Goal: Task Accomplishment & Management: Complete application form

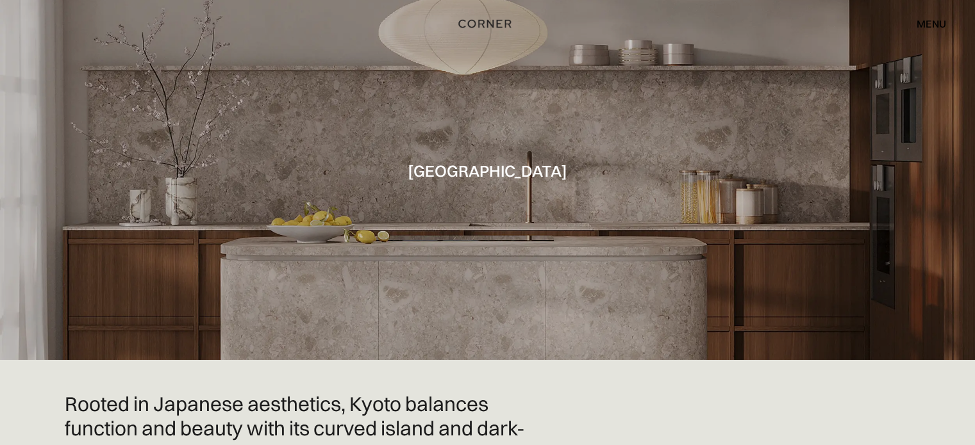
scroll to position [256, 0]
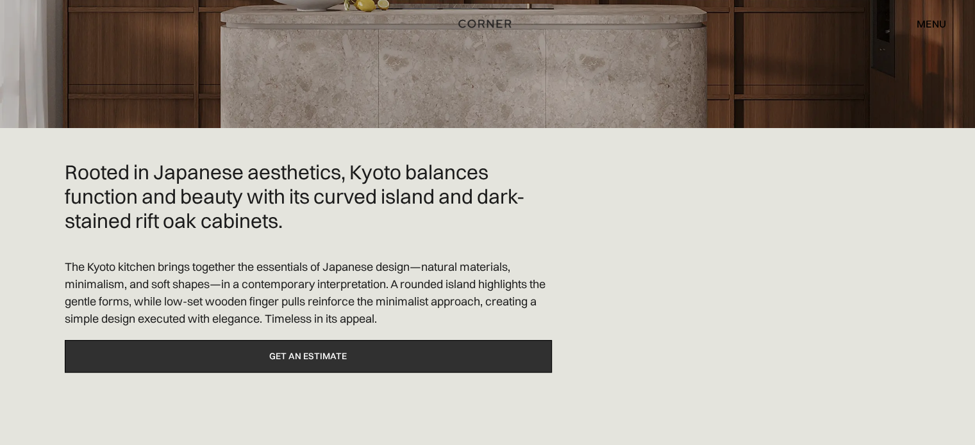
click at [305, 366] on link "Get an estimate" at bounding box center [308, 356] width 487 height 33
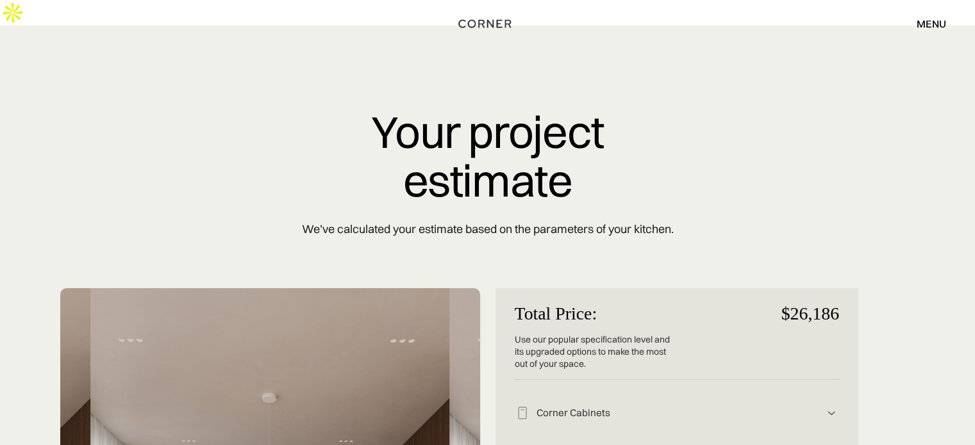
click at [833, 112] on div "Your project estimate We’ve calculated your estimate based on the parameters of…" at bounding box center [488, 178] width 820 height 140
